Goal: Task Accomplishment & Management: Complete application form

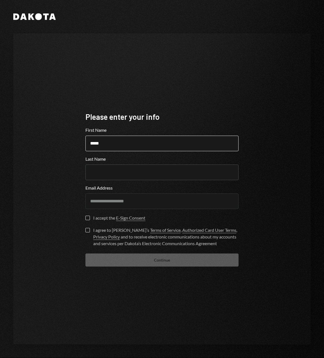
type input "*****"
type input "******"
click at [89, 220] on label "I accept the E-Sign Consent" at bounding box center [116, 219] width 60 height 6
click at [89, 220] on button "I accept the E-Sign Consent" at bounding box center [88, 218] width 4 height 4
drag, startPoint x: 86, startPoint y: 229, endPoint x: 93, endPoint y: 234, distance: 8.3
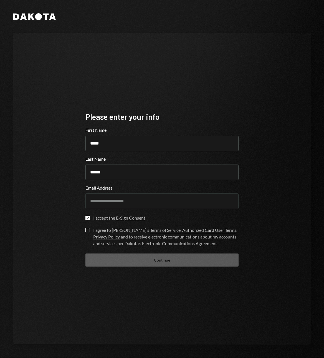
click at [86, 229] on button "I agree to [PERSON_NAME]’s Terms of Service , Authorized Card User Terms , Priv…" at bounding box center [88, 230] width 4 height 4
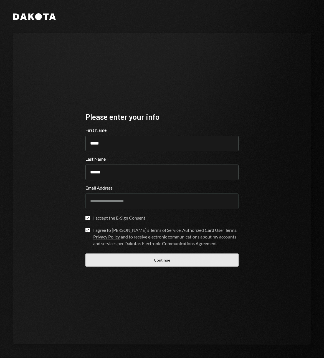
click at [148, 261] on button "Continue" at bounding box center [162, 259] width 153 height 13
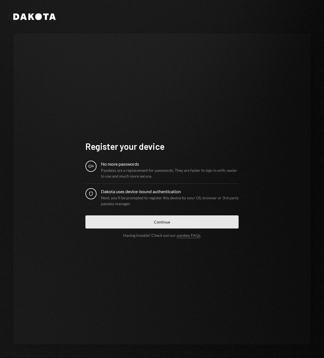
click at [156, 217] on button "Continue" at bounding box center [162, 221] width 153 height 13
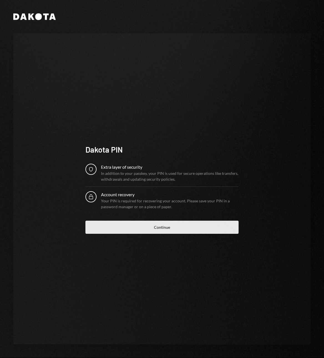
click at [170, 225] on button "Continue" at bounding box center [162, 227] width 153 height 13
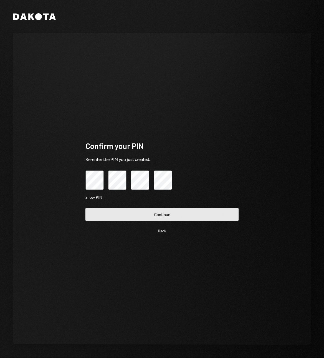
click at [132, 215] on button "Continue" at bounding box center [162, 214] width 153 height 13
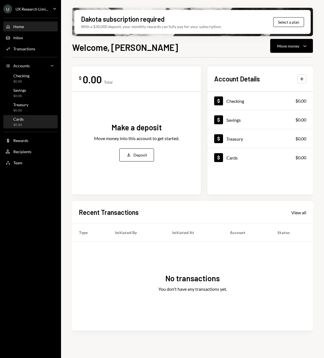
click at [25, 117] on div "Cards $0.00" at bounding box center [31, 122] width 50 height 11
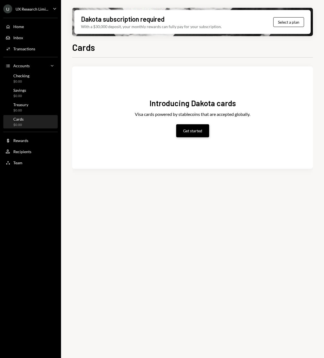
click at [197, 131] on button "Get started" at bounding box center [192, 130] width 33 height 13
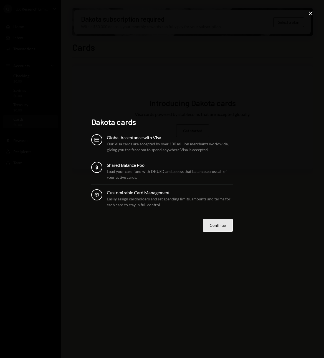
click at [223, 227] on button "Continue" at bounding box center [218, 225] width 30 height 13
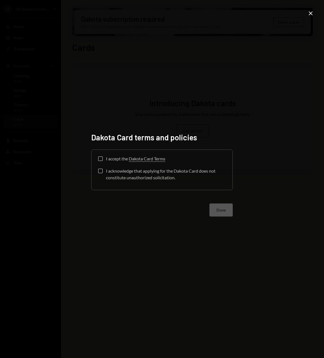
click at [103, 161] on label "I accept the Dakota Card Terms" at bounding box center [131, 159] width 67 height 6
click at [103, 161] on button "I accept the Dakota Card Terms" at bounding box center [100, 158] width 4 height 4
click at [104, 167] on div "Check I accept the Dakota Card Terms I acknowledge that applying for the Dakota…" at bounding box center [162, 169] width 128 height 27
click at [108, 170] on div "I acknowledge that applying for the Dakota Card does not constitute unauthorize…" at bounding box center [166, 173] width 120 height 13
click at [103, 170] on button "I acknowledge that applying for the Dakota Card does not constitute unauthorize…" at bounding box center [100, 171] width 4 height 4
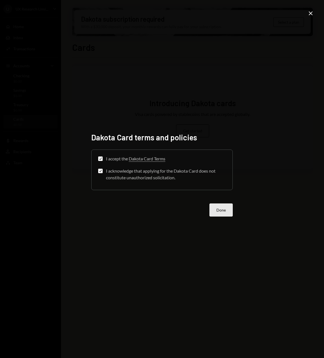
click at [222, 207] on button "Done" at bounding box center [221, 209] width 23 height 13
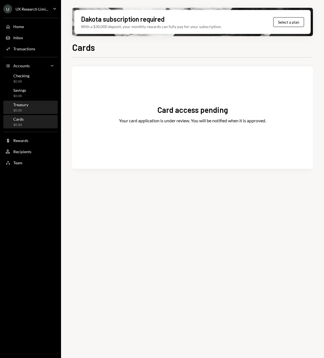
click at [19, 108] on div "$0.00" at bounding box center [20, 110] width 15 height 5
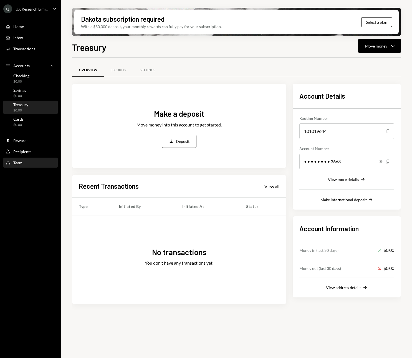
click at [23, 160] on div "Team Team" at bounding box center [31, 162] width 50 height 5
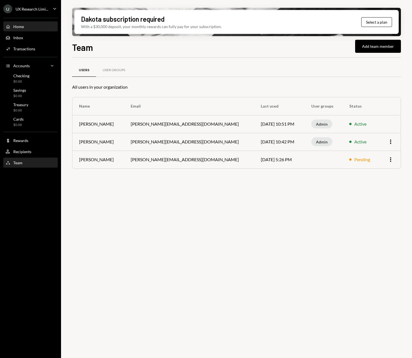
click at [19, 28] on div "Home" at bounding box center [18, 26] width 11 height 5
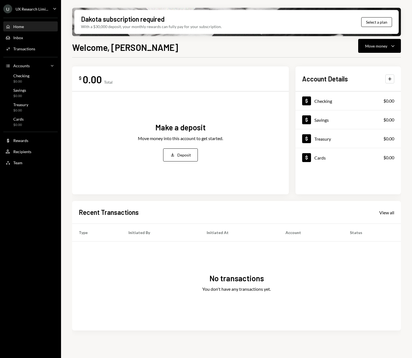
click at [39, 10] on div "UX Research Limi..." at bounding box center [32, 9] width 33 height 5
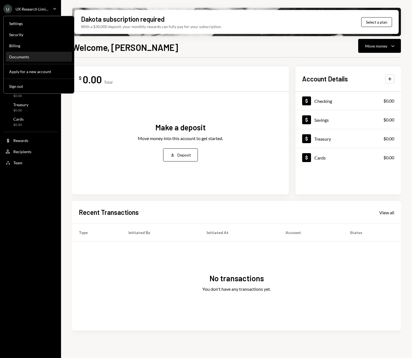
click at [28, 52] on link "Documents" at bounding box center [39, 57] width 66 height 10
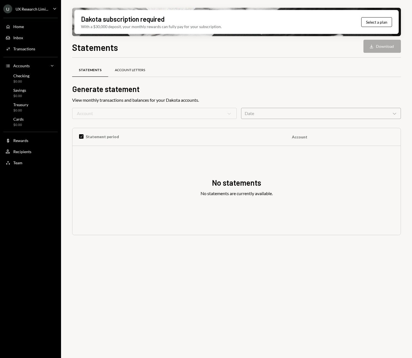
click at [125, 69] on div "Account Letters" at bounding box center [130, 70] width 30 height 5
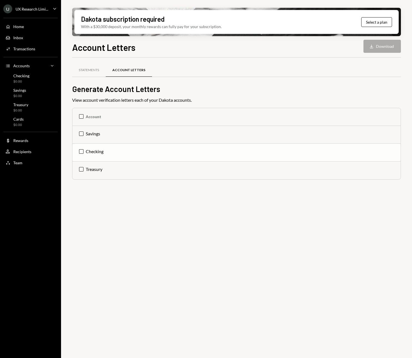
click at [82, 151] on td "Checking" at bounding box center [236, 153] width 329 height 18
click at [324, 47] on button "Download Download" at bounding box center [382, 46] width 37 height 13
